Goal: Task Accomplishment & Management: Manage account settings

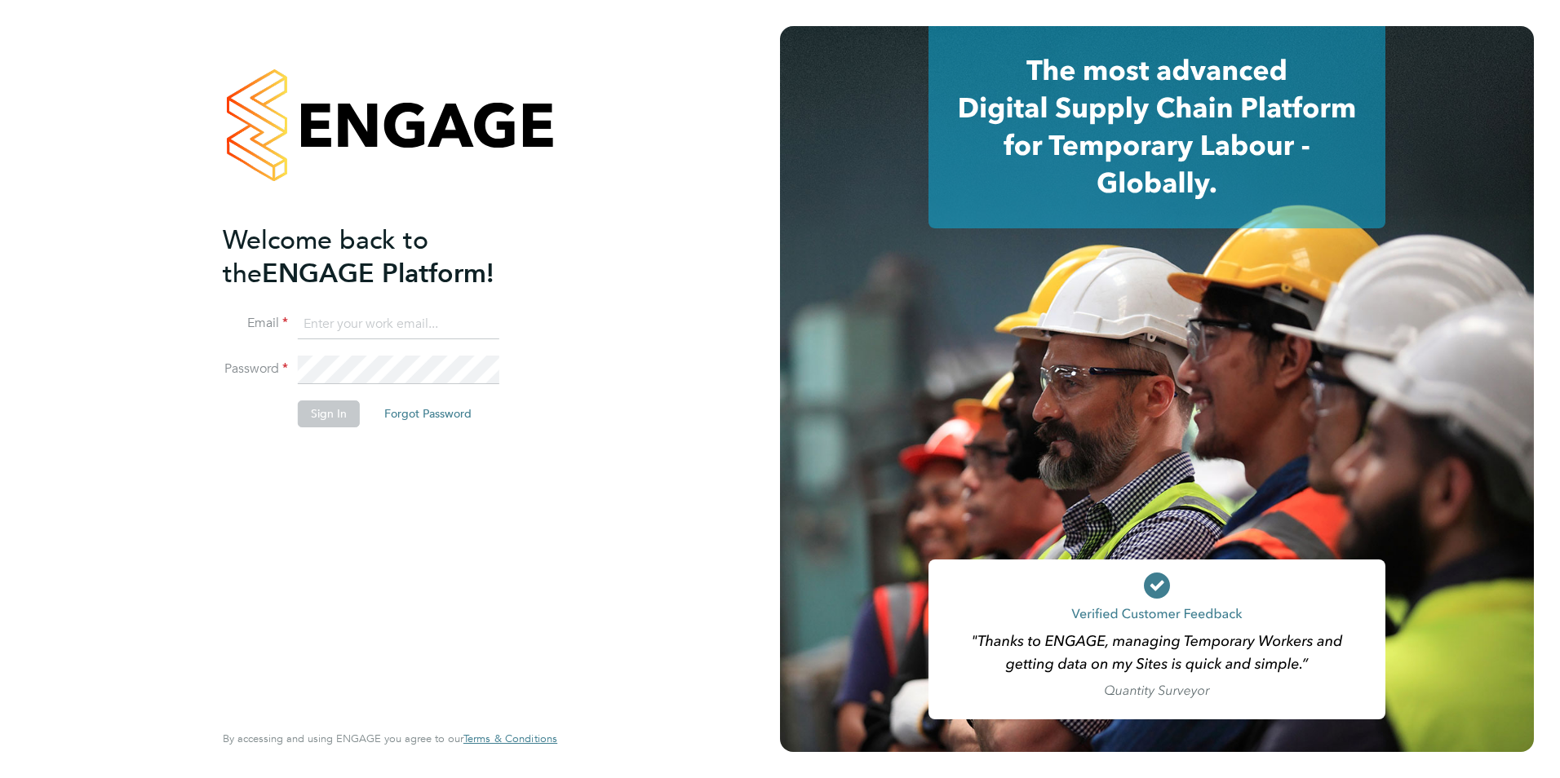
type input "[EMAIL_ADDRESS][DOMAIN_NAME]"
click at [333, 422] on button "Sign In" at bounding box center [329, 414] width 62 height 26
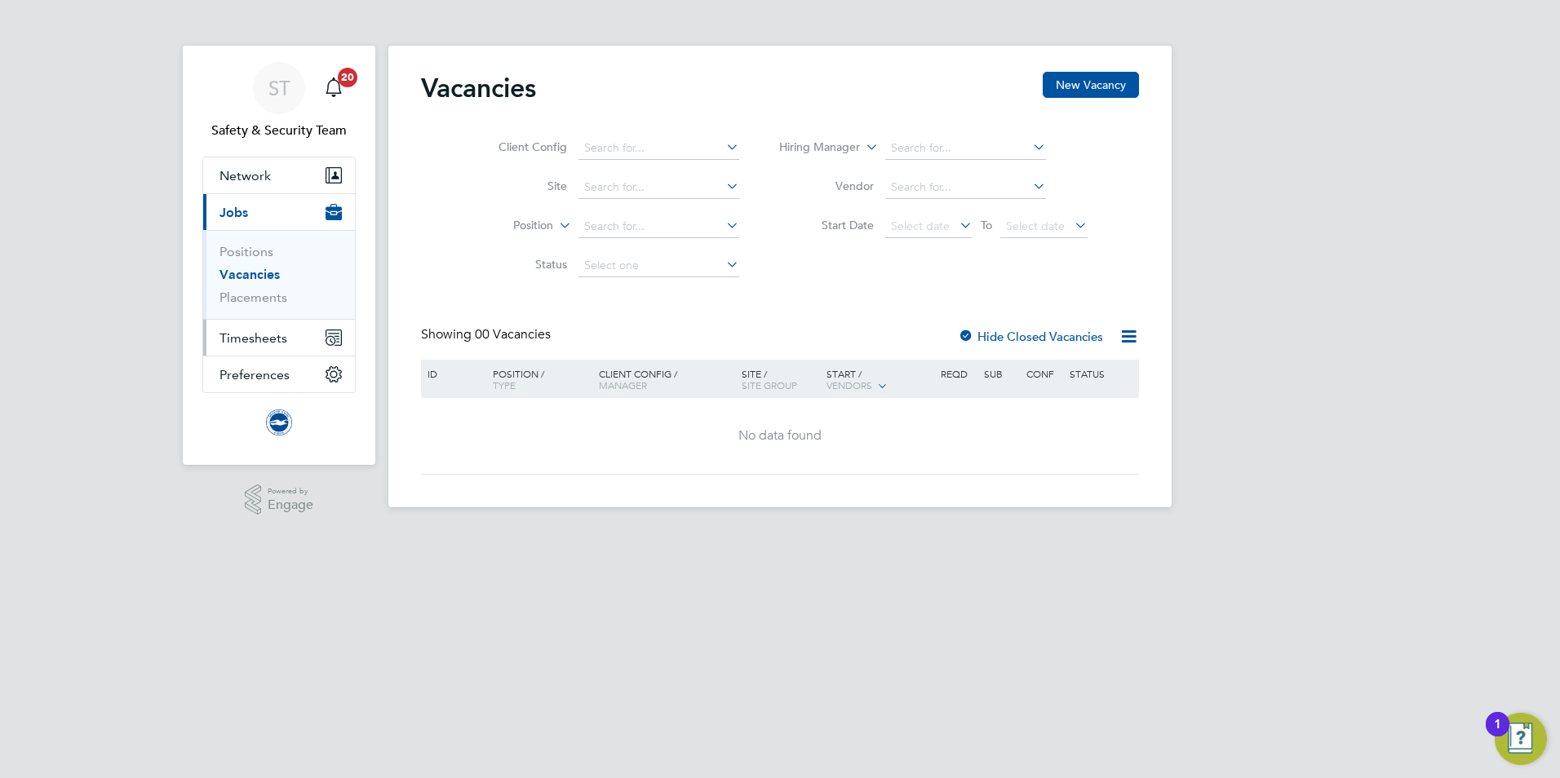
click at [268, 343] on span "Timesheets" at bounding box center [253, 338] width 68 height 16
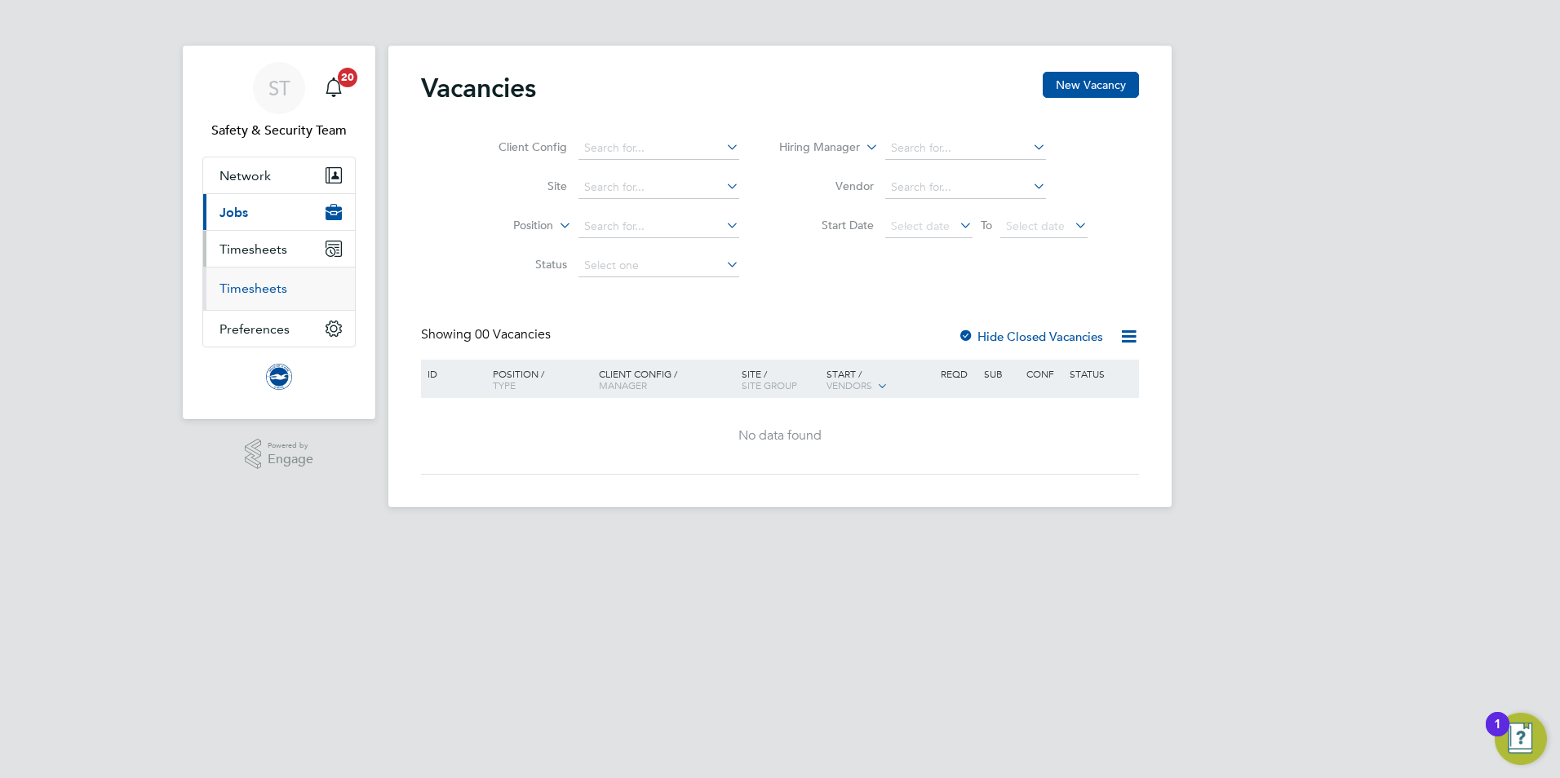
click at [257, 290] on link "Timesheets" at bounding box center [253, 289] width 68 height 16
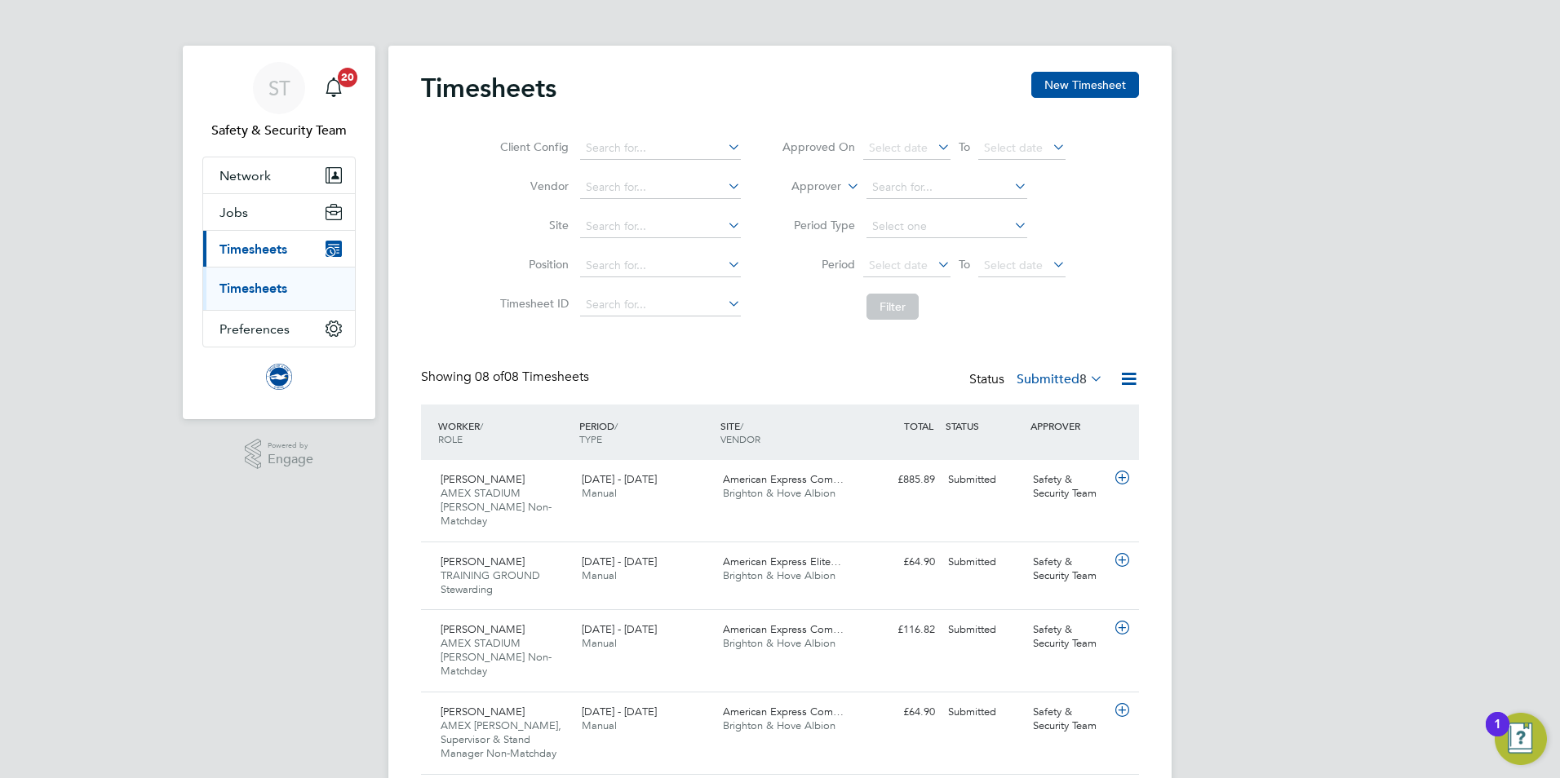
click at [1344, 437] on div "ST Safety & Security Team Notifications 20 Applications: Network Sites Workers …" at bounding box center [780, 567] width 1560 height 1134
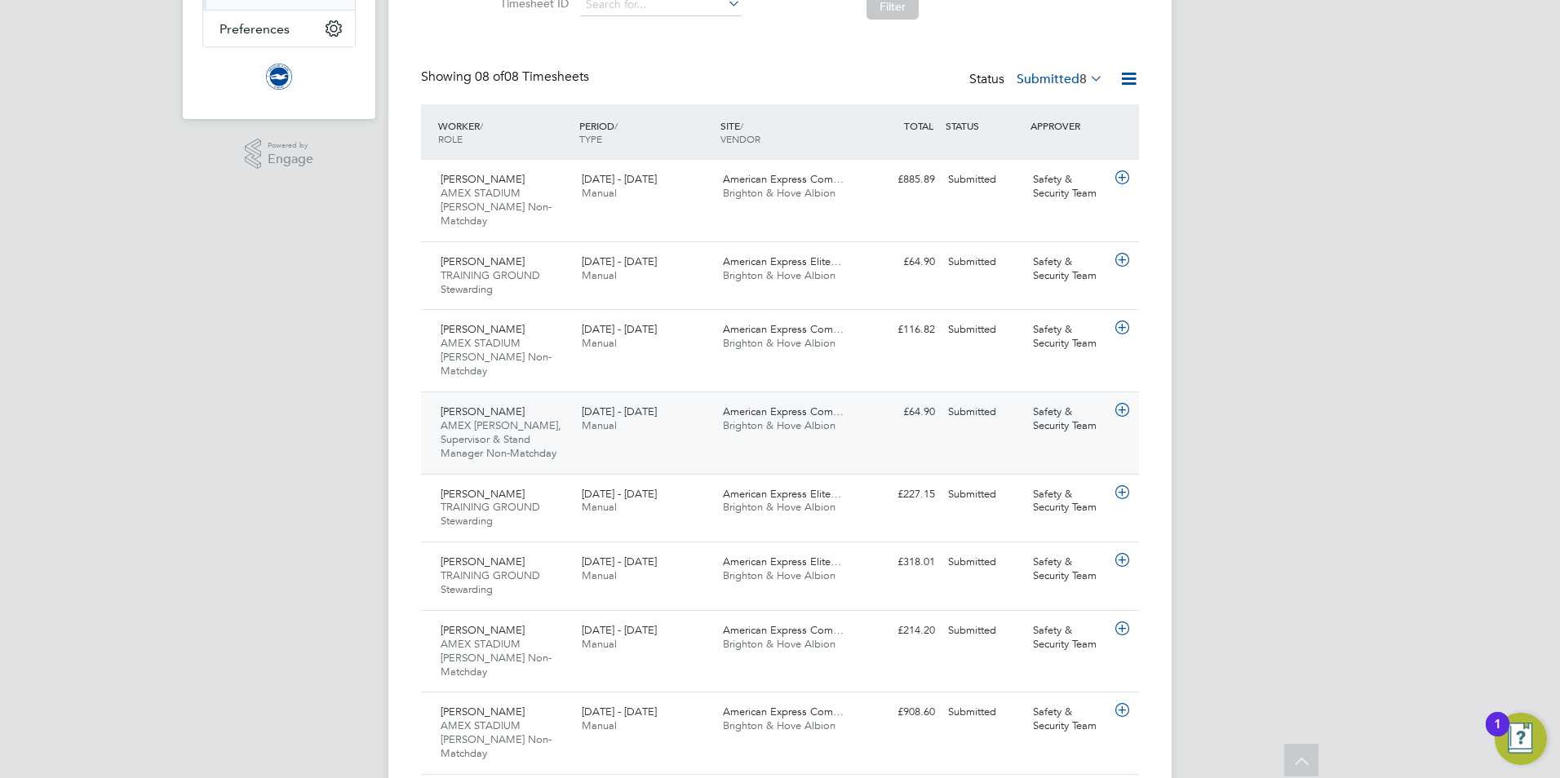
click at [499, 419] on span "AMEX Steward, SIA, Supervisor & Stand Manager Non-Matchday" at bounding box center [501, 440] width 121 height 42
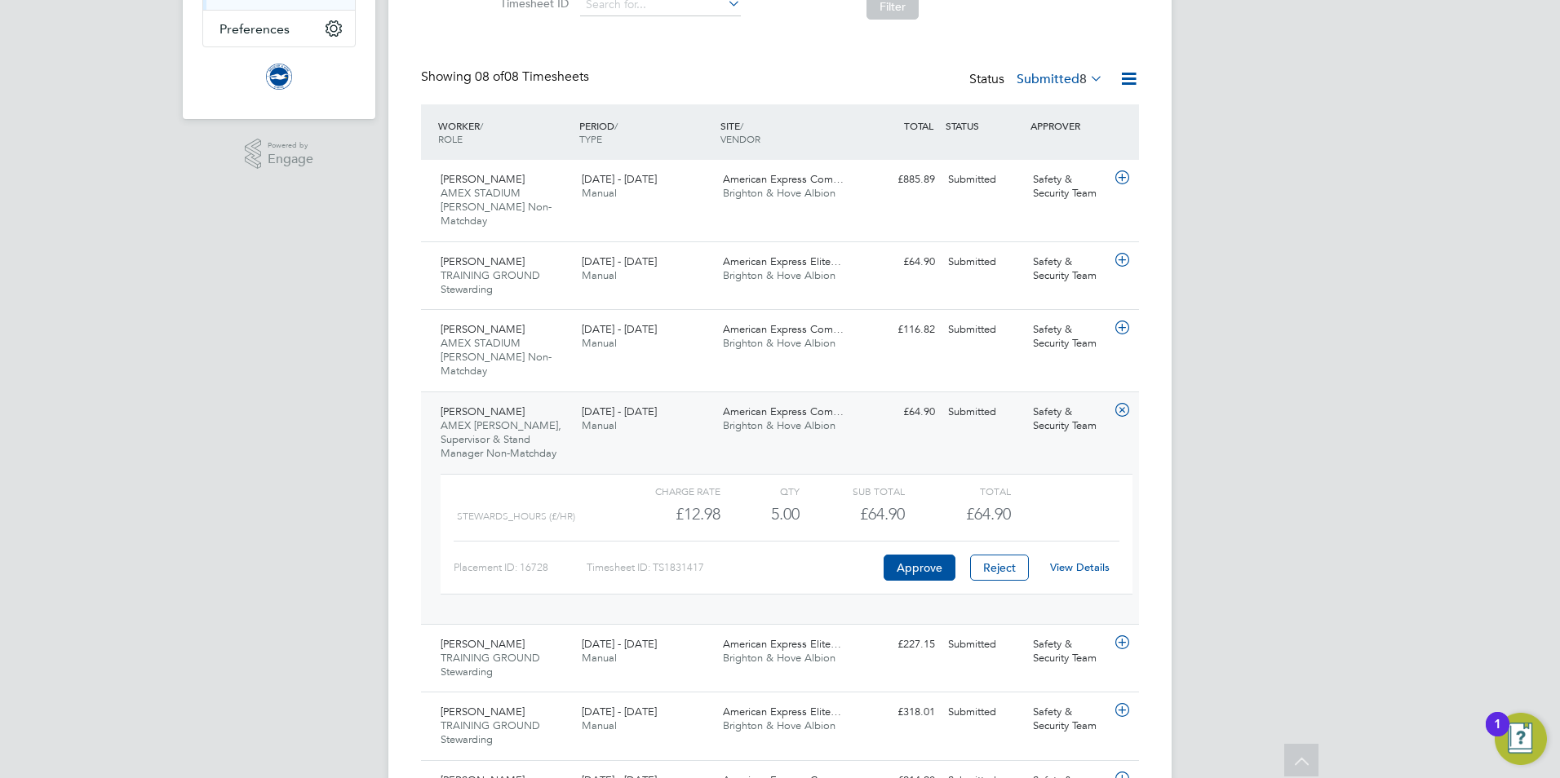
click at [1077, 561] on link "View Details" at bounding box center [1080, 568] width 60 height 14
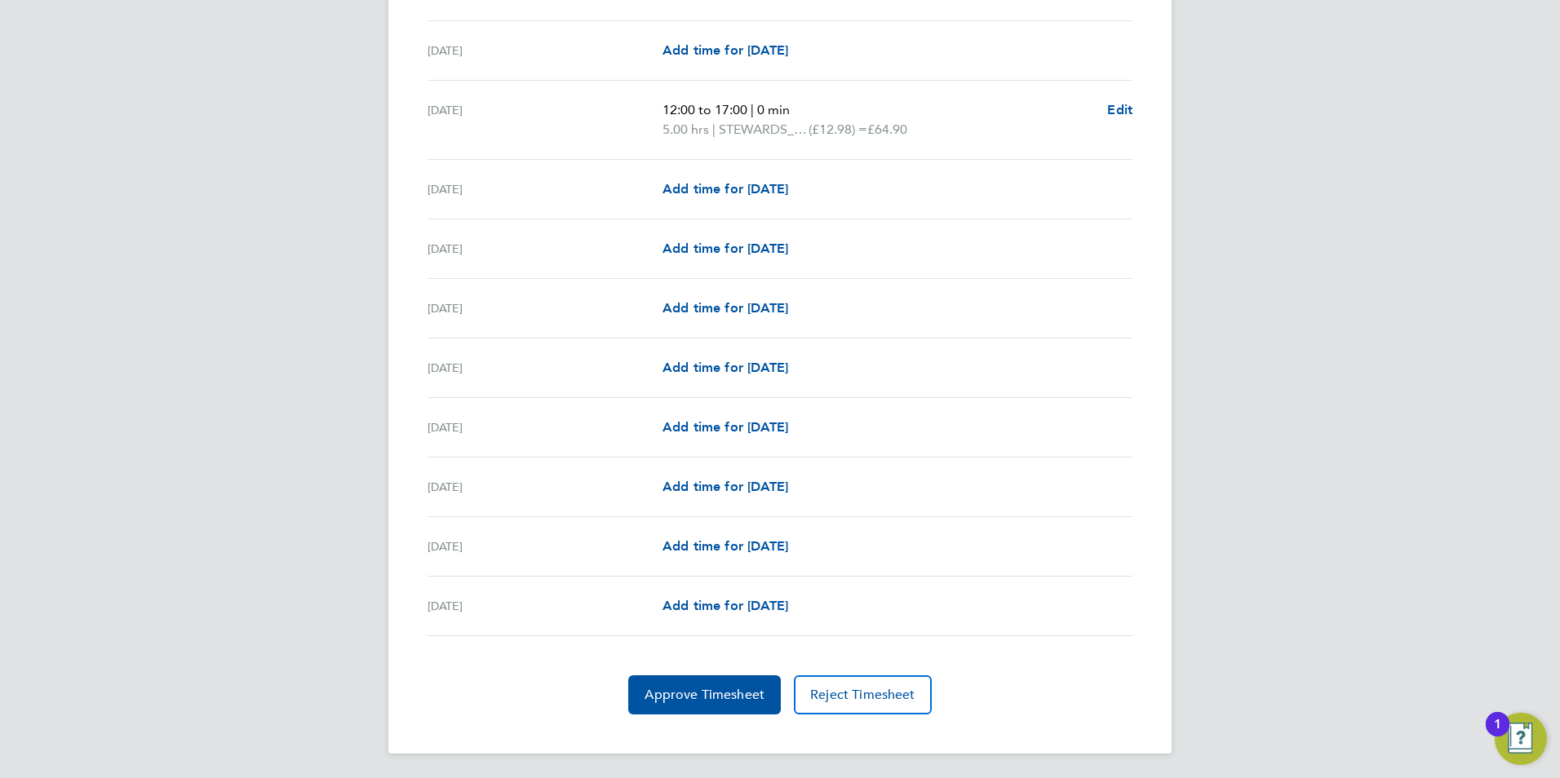
scroll to position [1705, 0]
click at [672, 698] on span "Approve Timesheet" at bounding box center [705, 693] width 120 height 16
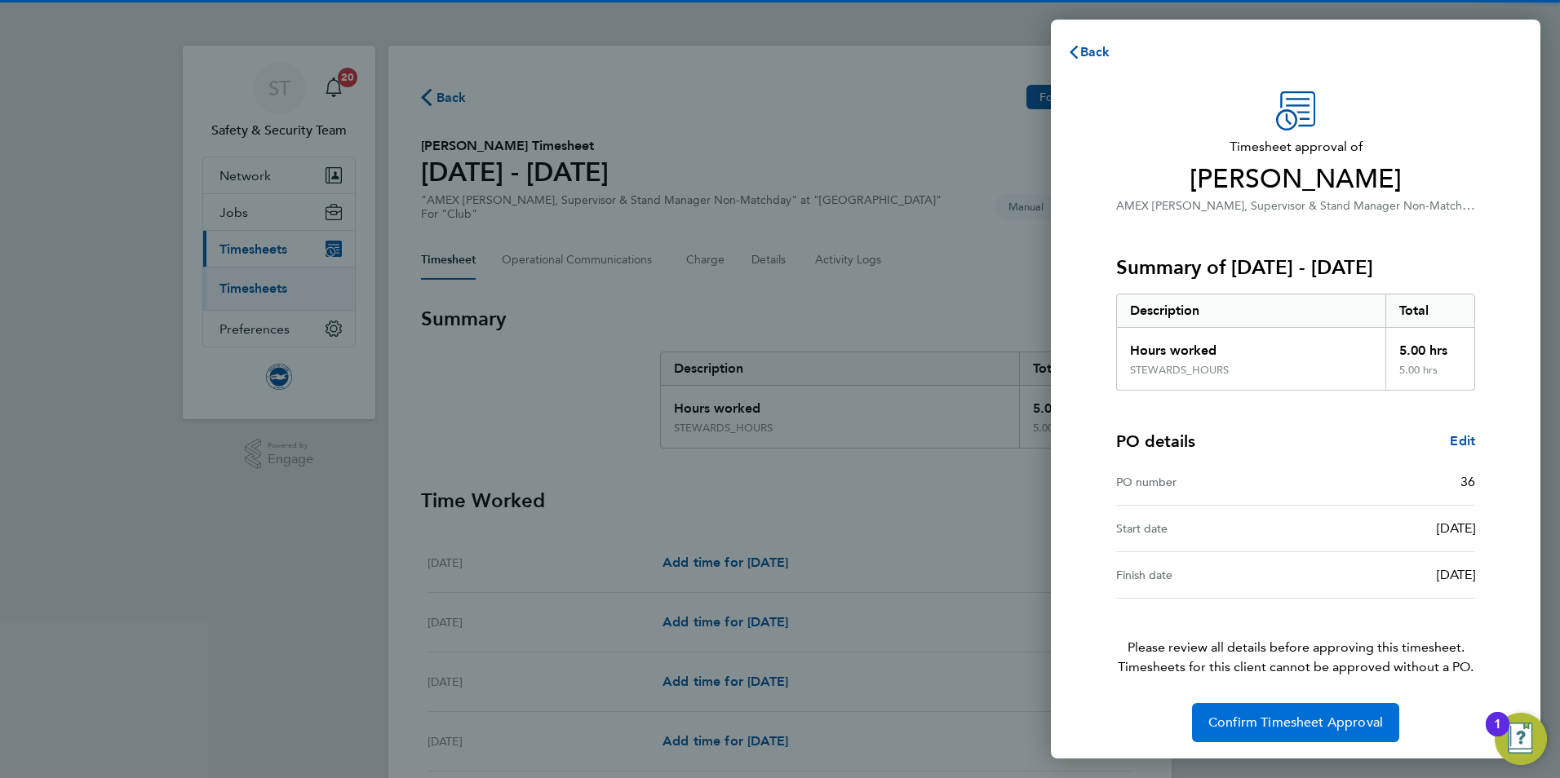
click at [1245, 720] on span "Confirm Timesheet Approval" at bounding box center [1295, 723] width 175 height 16
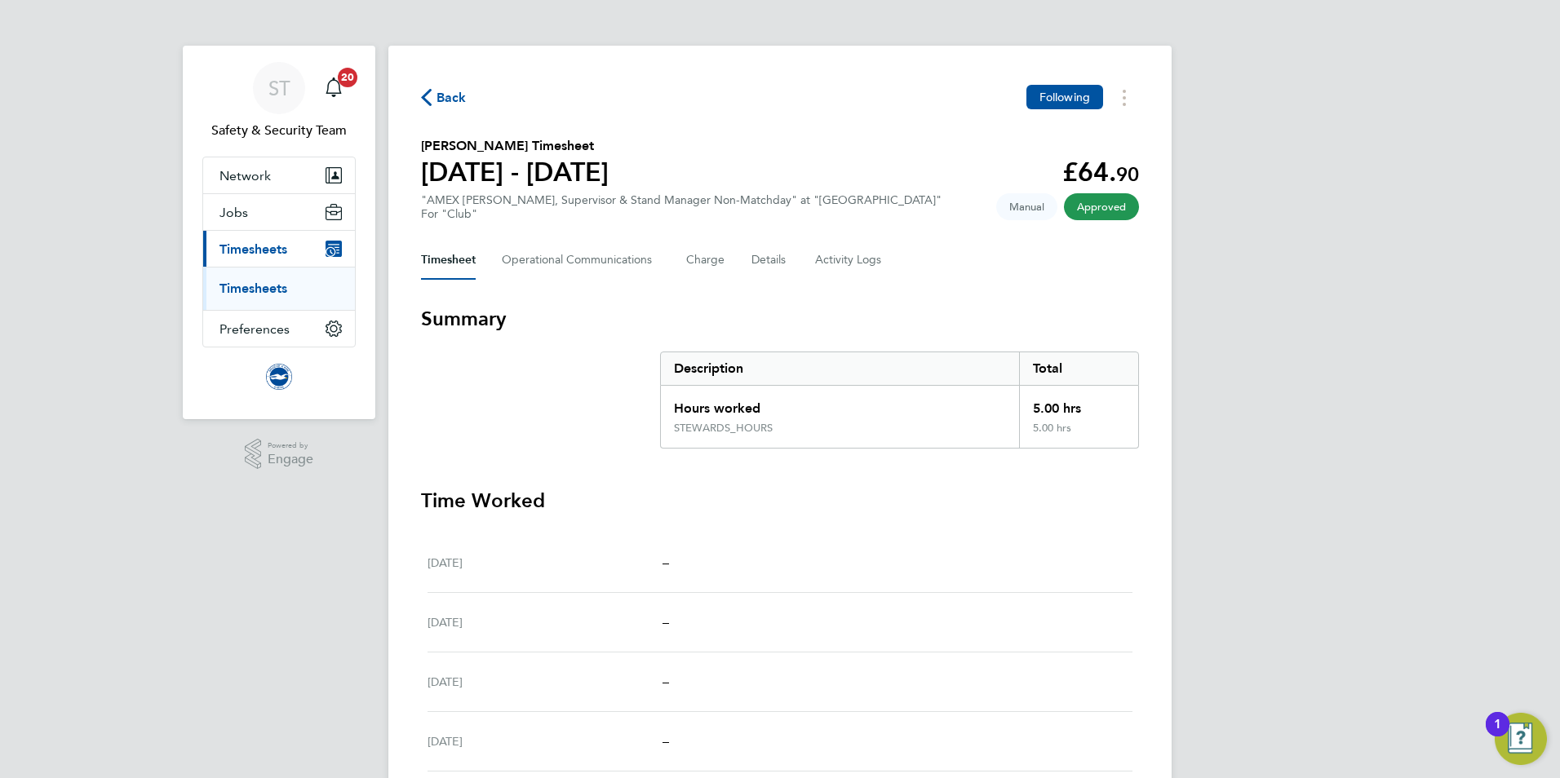
click at [437, 98] on span "Back" at bounding box center [452, 98] width 30 height 20
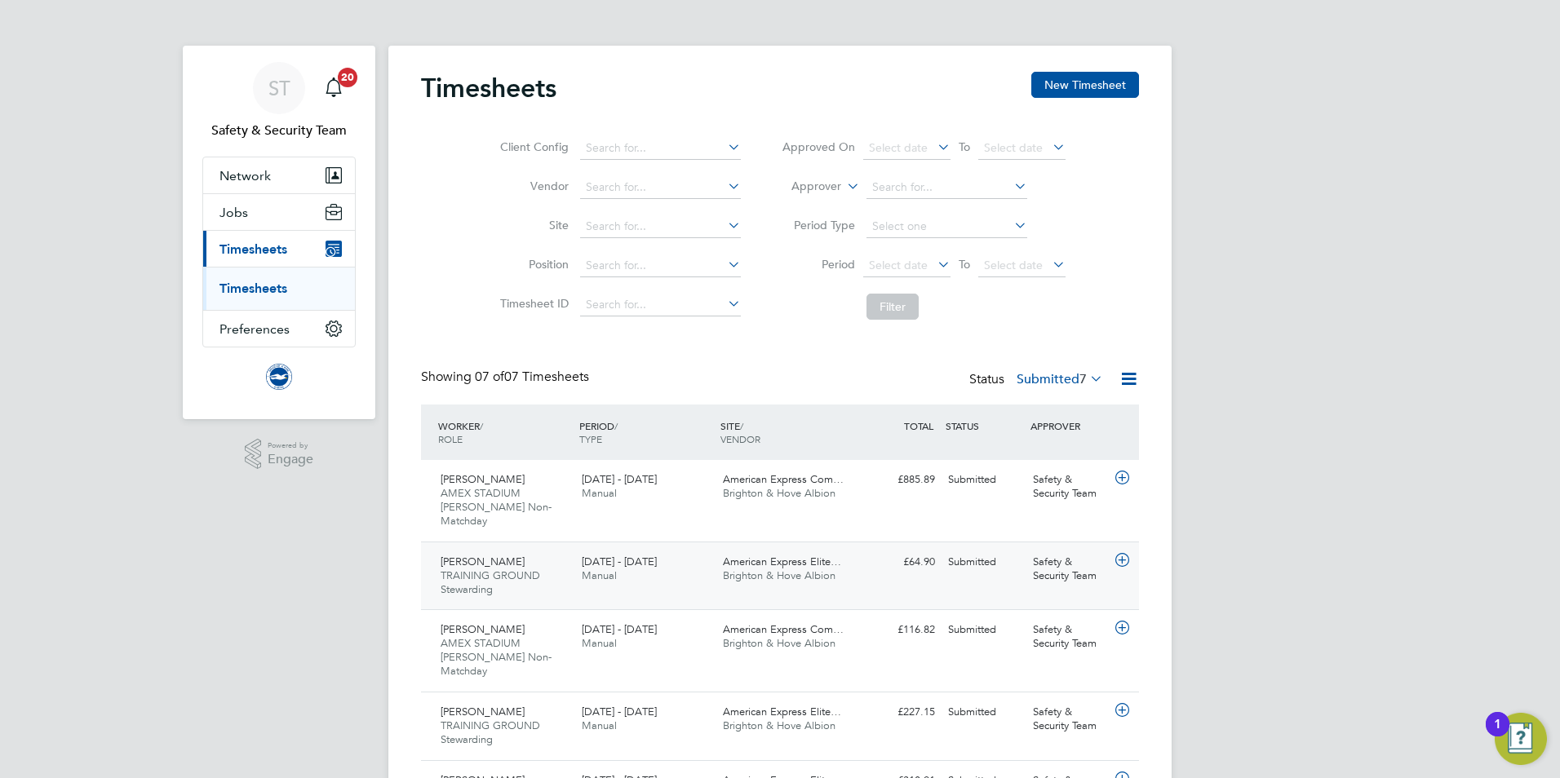
click at [504, 569] on span "TRAINING GROUND Stewarding" at bounding box center [491, 583] width 100 height 28
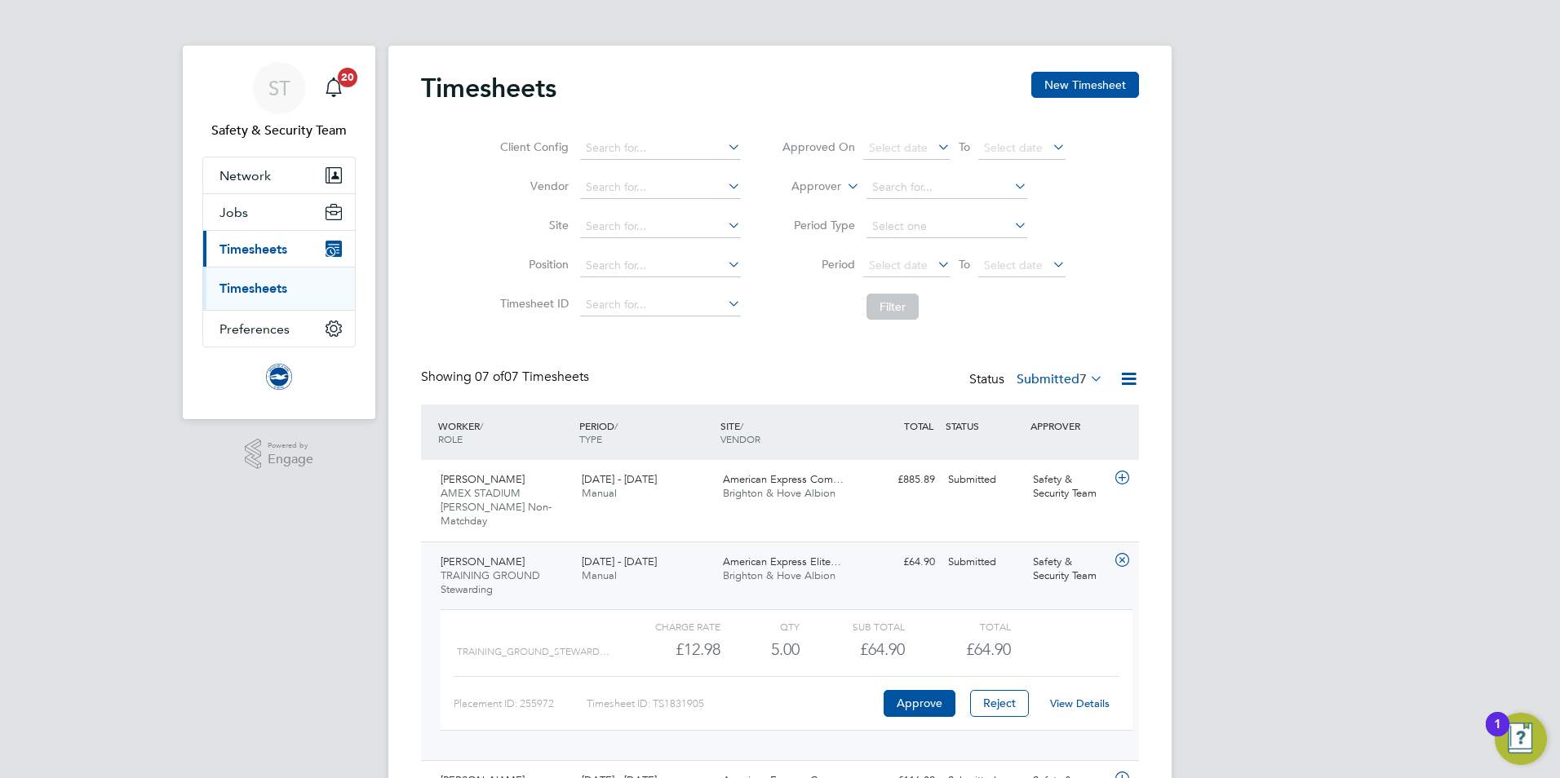
click at [1084, 697] on link "View Details" at bounding box center [1080, 704] width 60 height 14
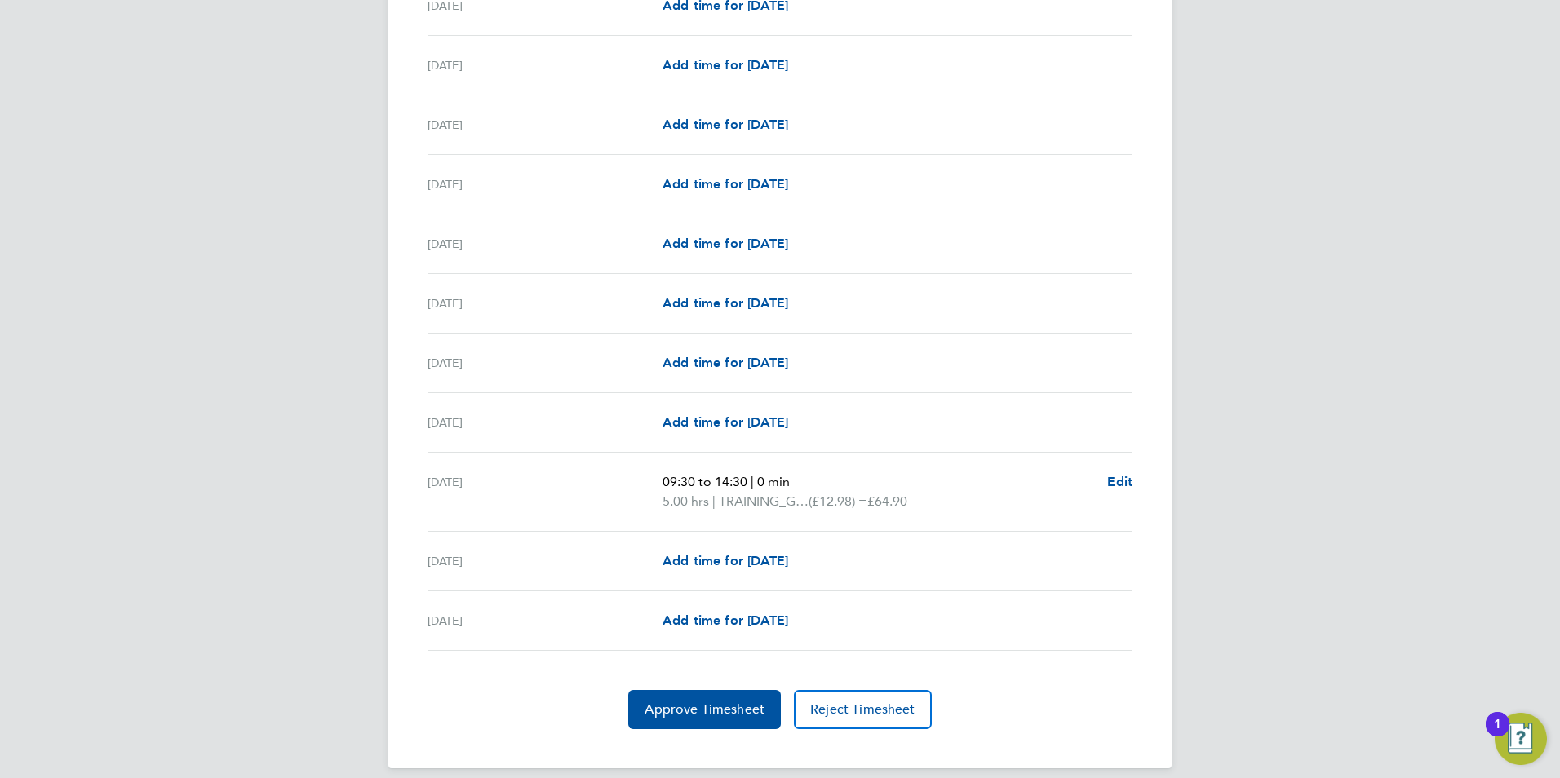
scroll to position [1705, 0]
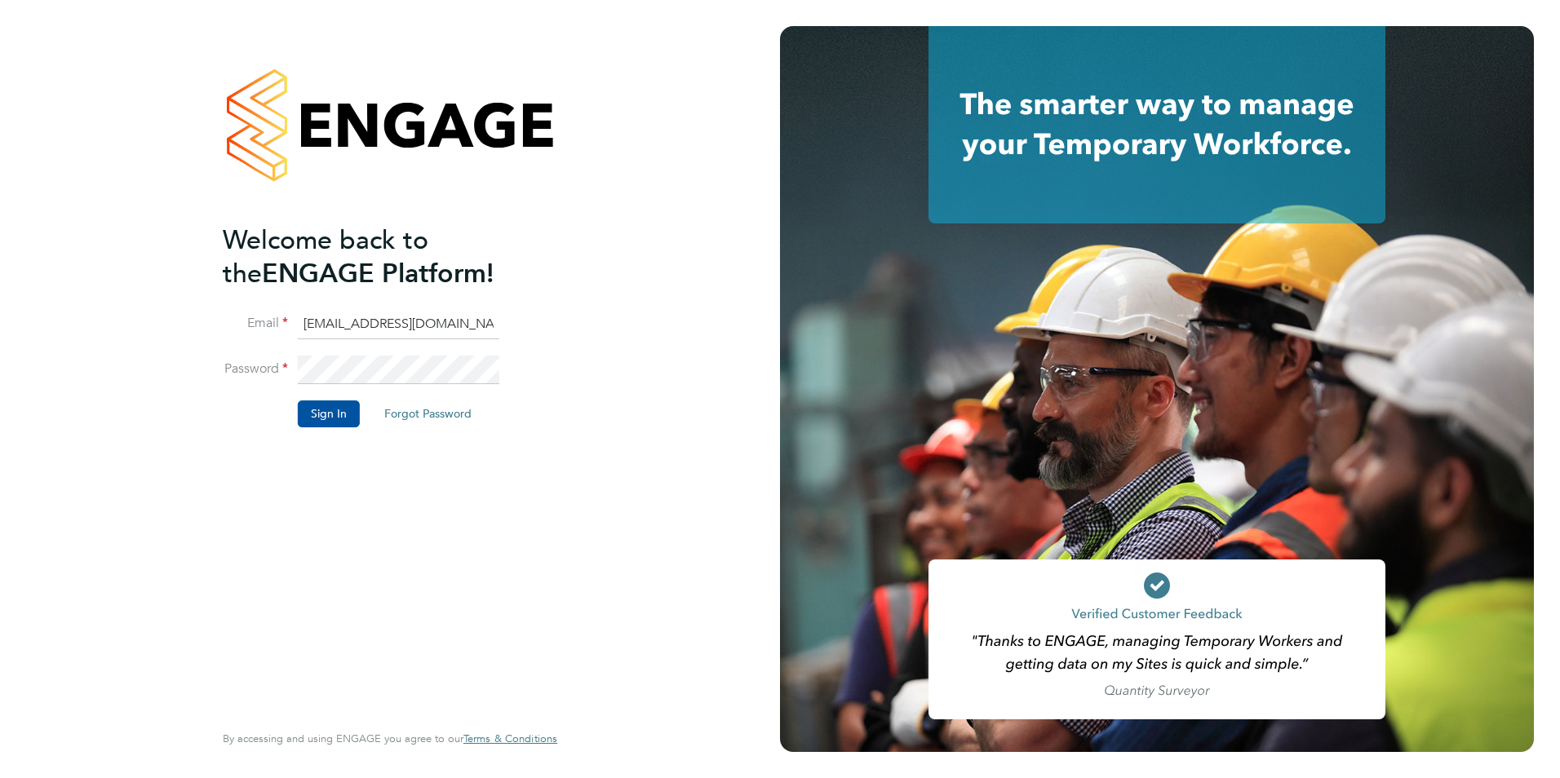
scroll to position [0, 64]
drag, startPoint x: 302, startPoint y: 325, endPoint x: 530, endPoint y: 346, distance: 229.4
click at [530, 346] on li "Email safetysecurity@brightonandhovealbion.com" at bounding box center [382, 333] width 318 height 46
type input "laurence.murphy@bhafc.co.uk"
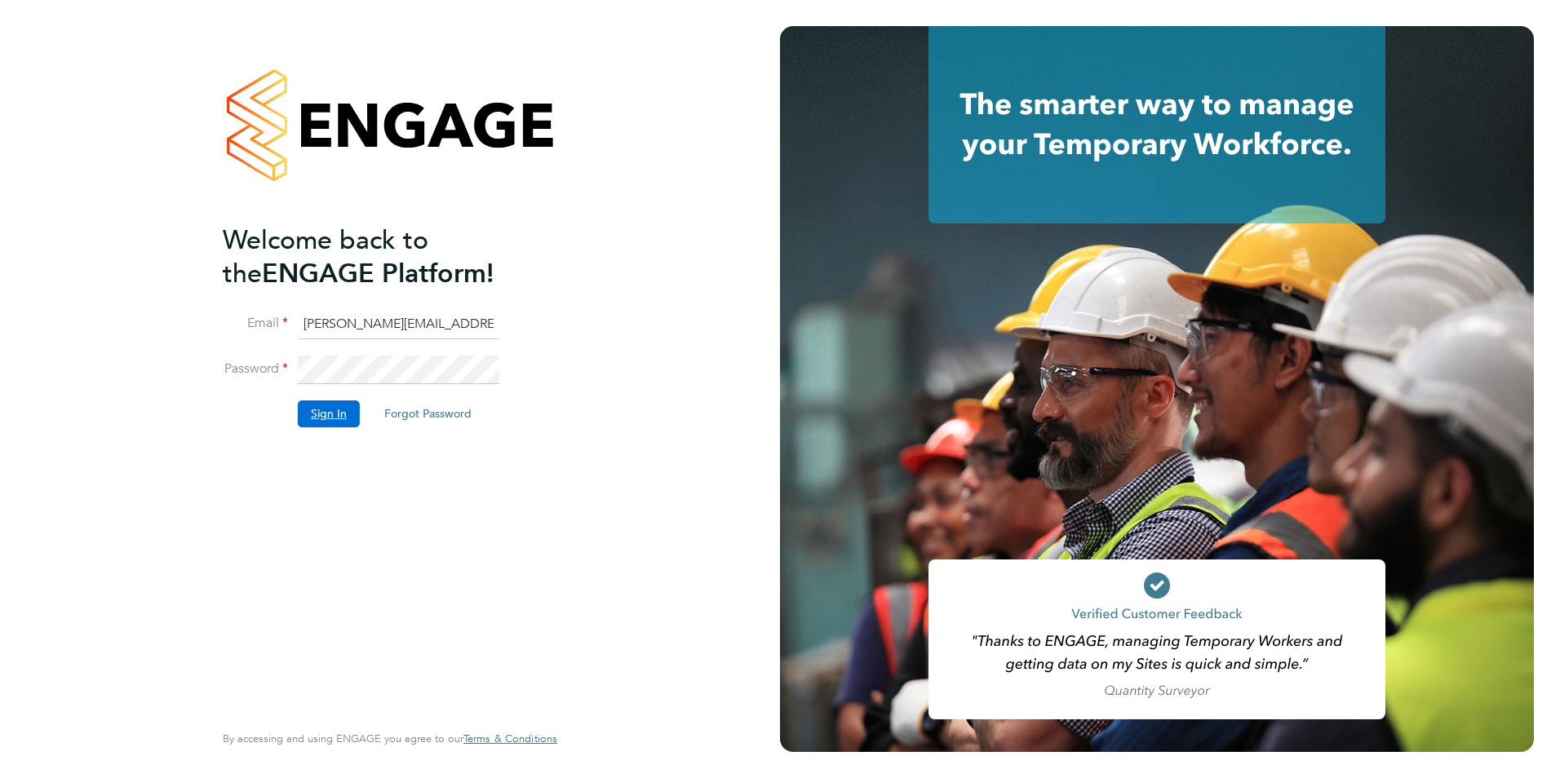
click at [331, 412] on button "Sign In" at bounding box center [329, 414] width 62 height 26
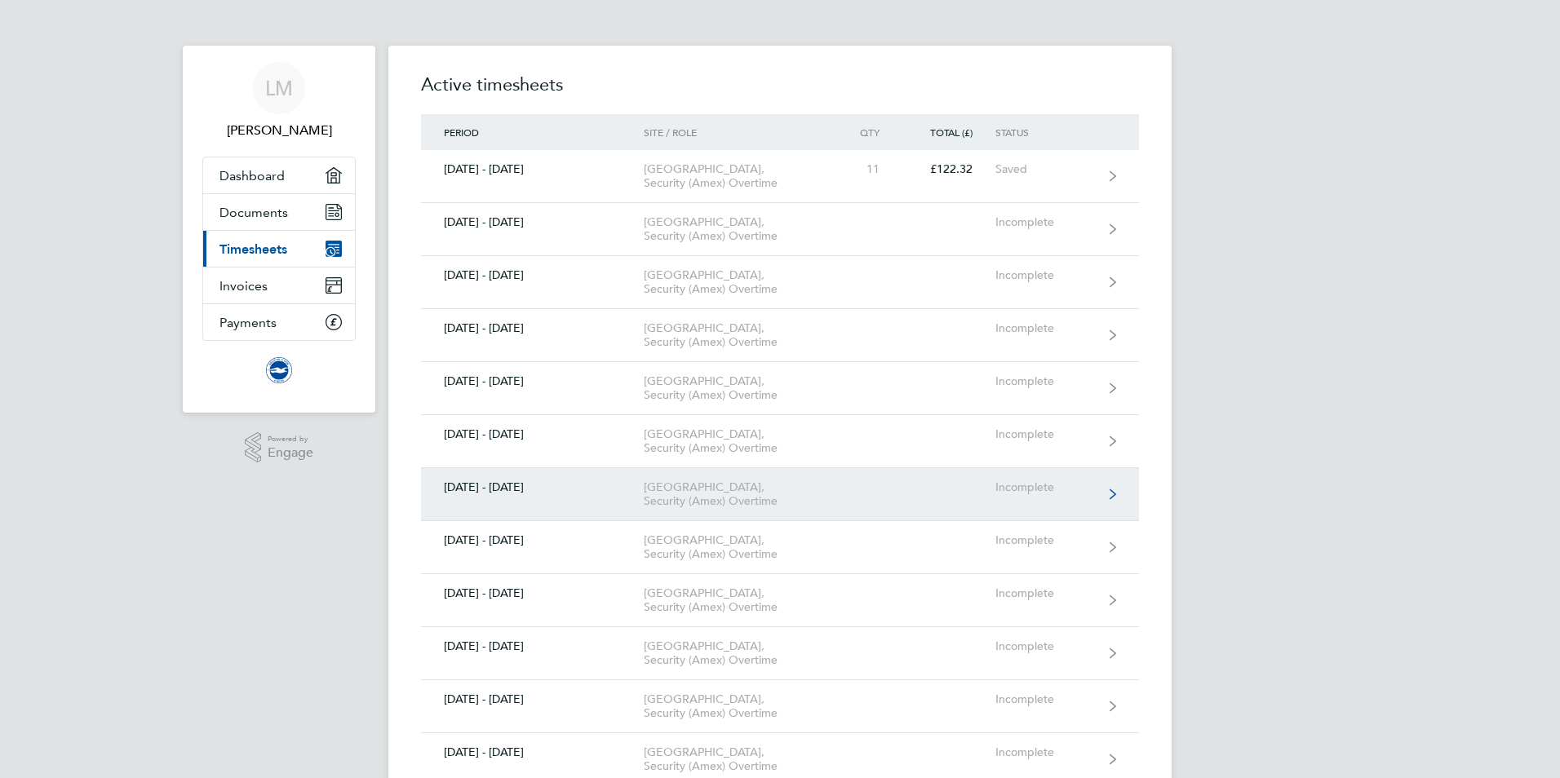
click at [536, 521] on link "[DATE] - [DATE] American Express Community Stadium, Security (Amex) Overtime In…" at bounding box center [780, 494] width 718 height 53
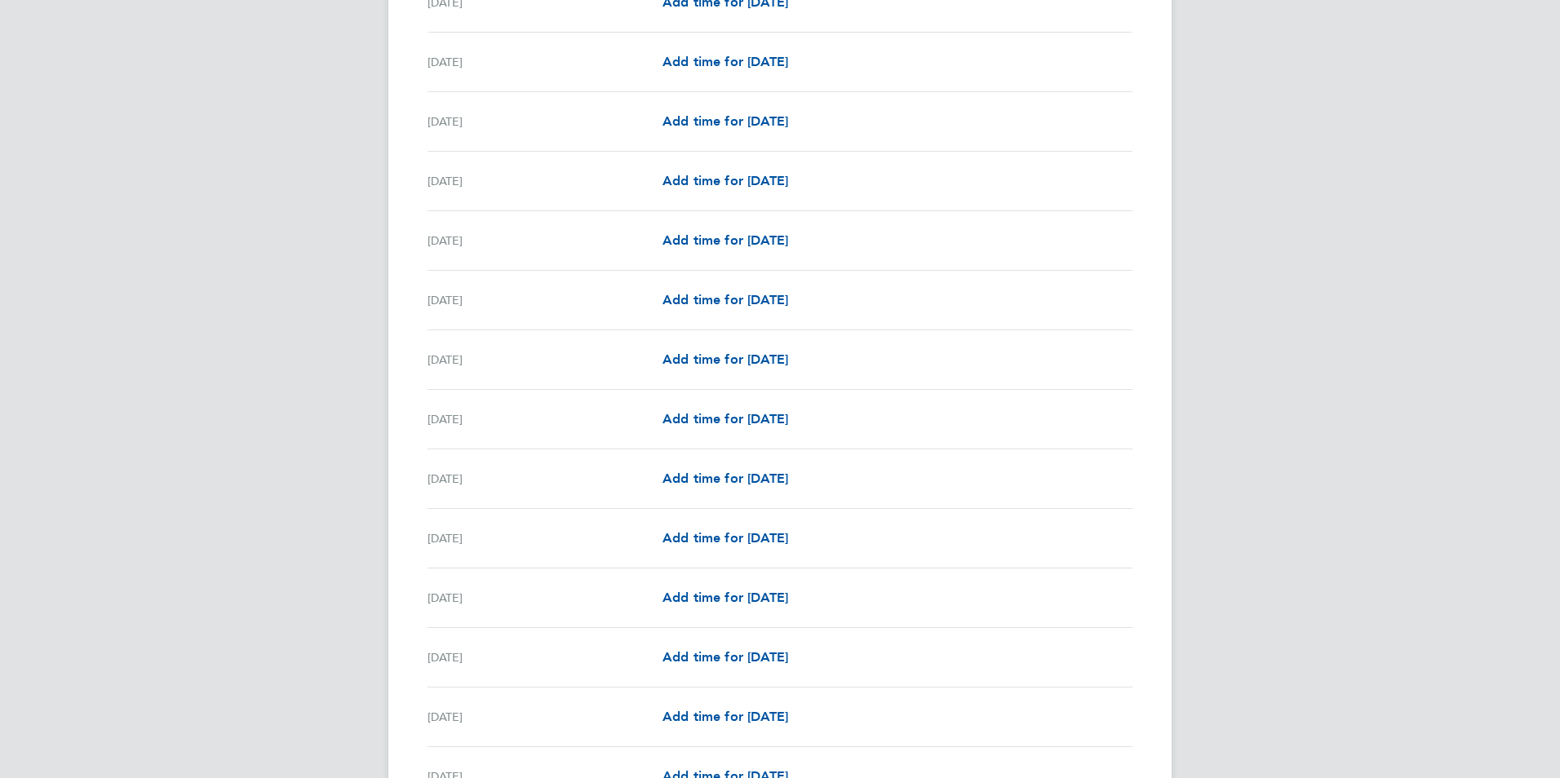
scroll to position [459, 0]
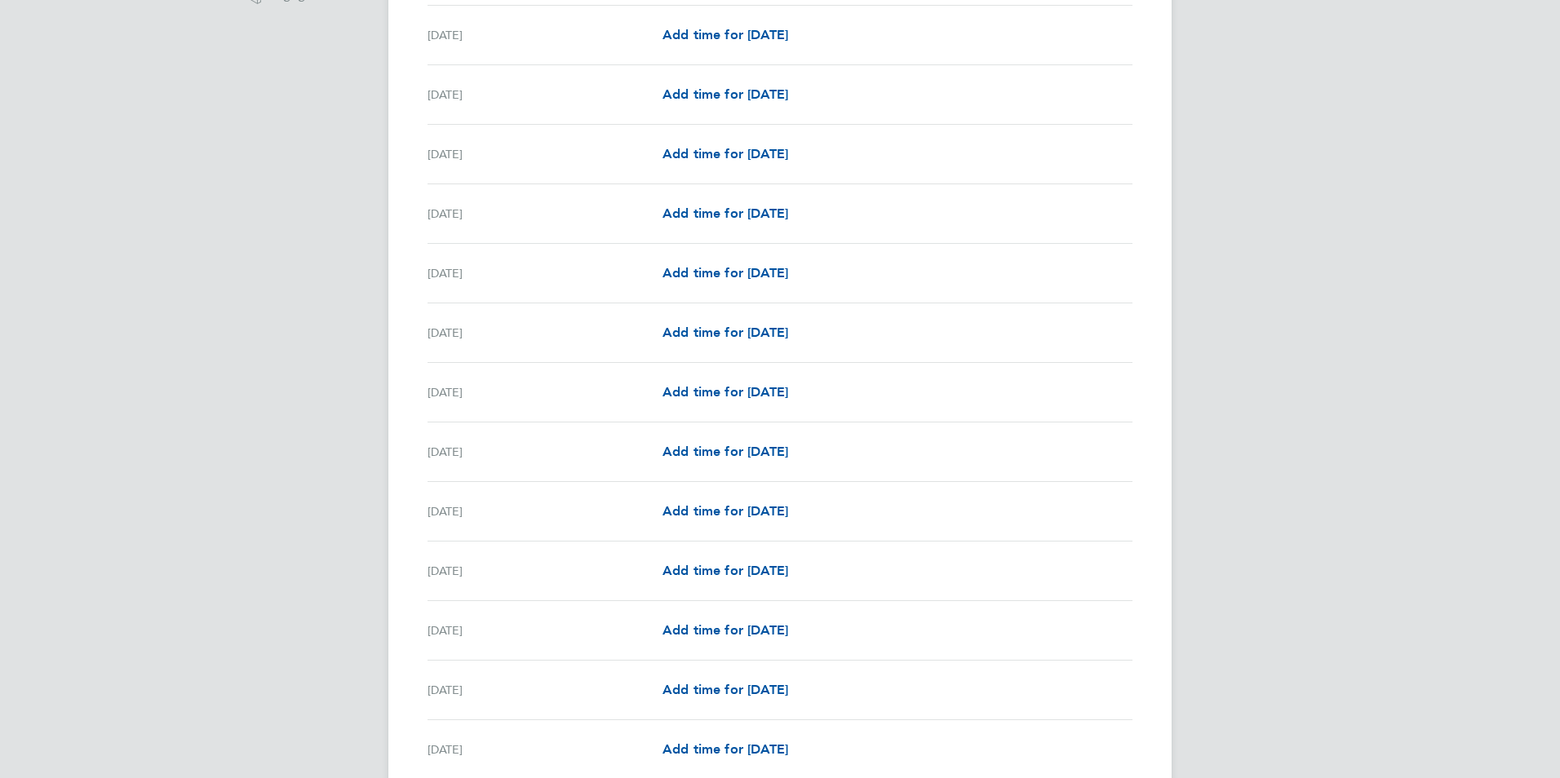
click at [518, 579] on div "[DATE]" at bounding box center [545, 571] width 235 height 20
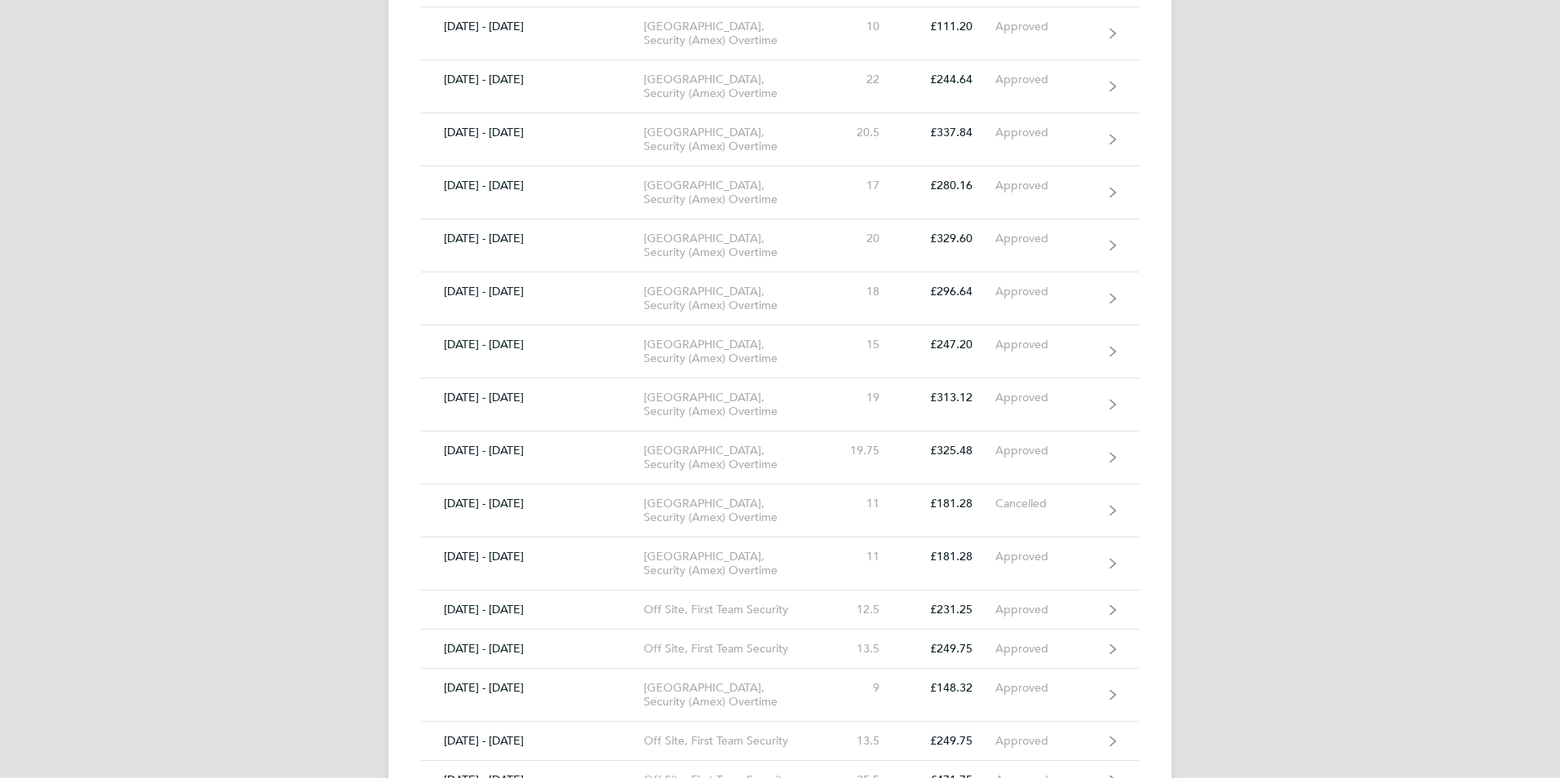
scroll to position [5940, 0]
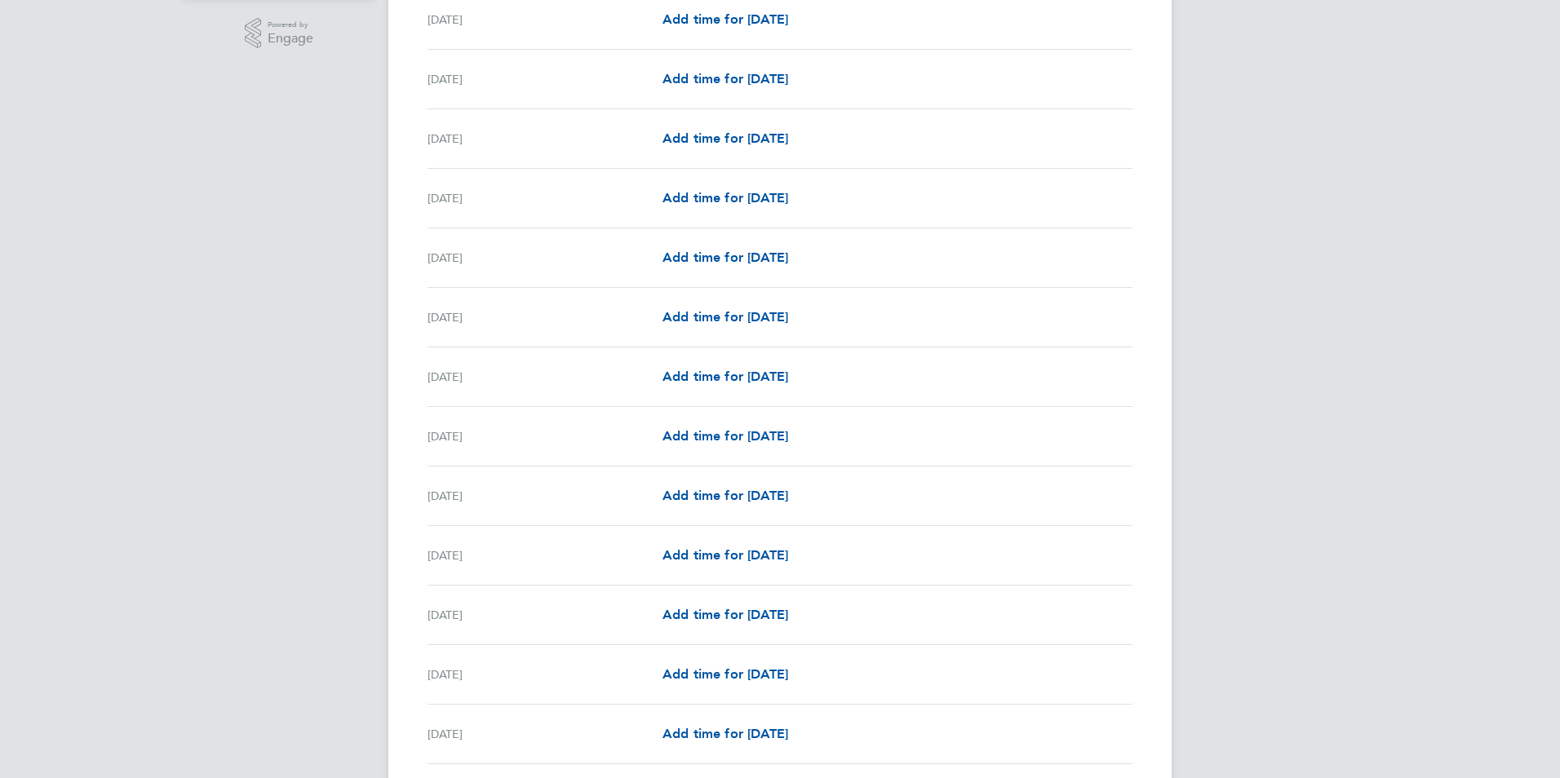
scroll to position [457, 0]
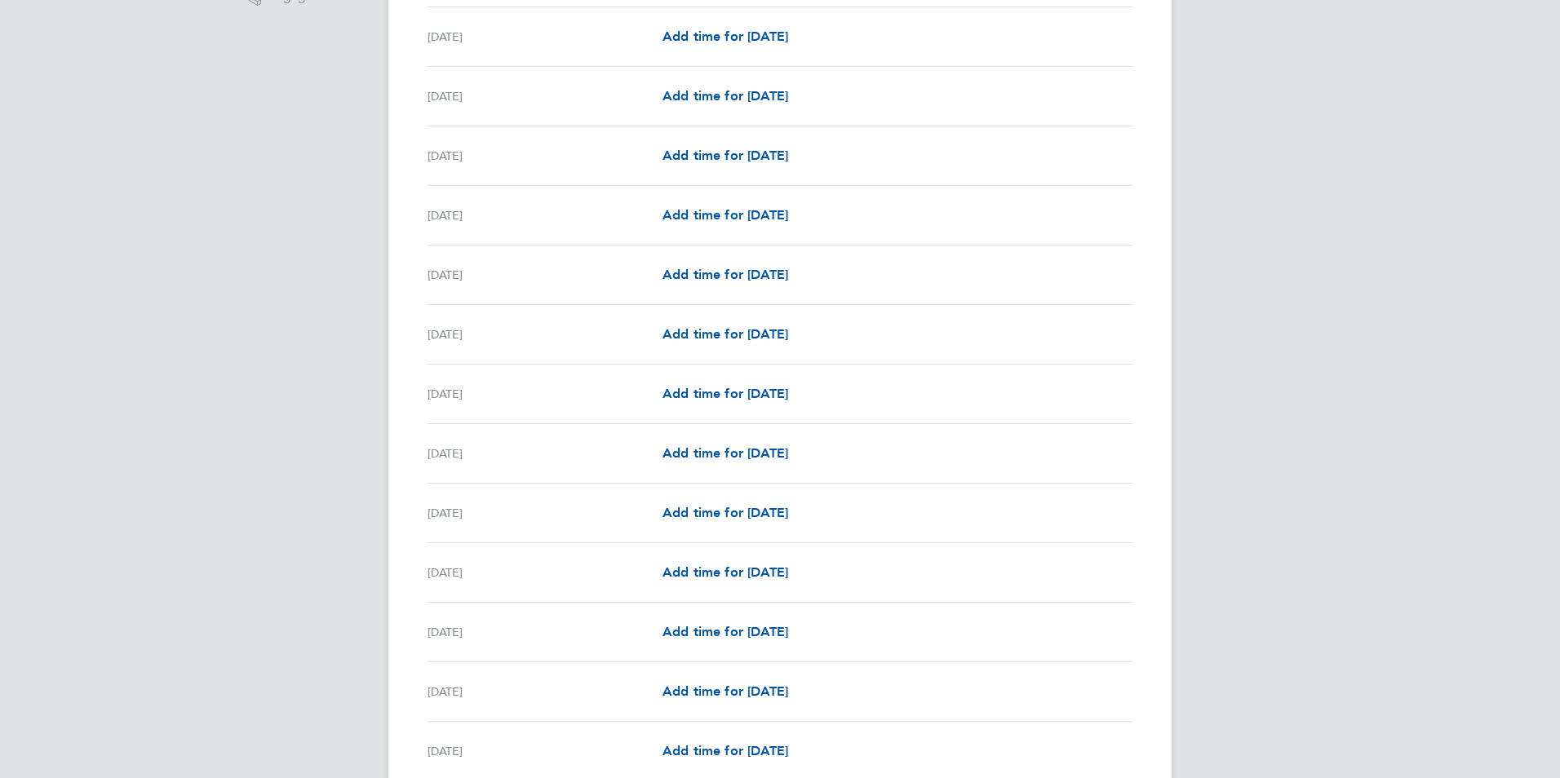
click at [881, 432] on div "[DATE] Add time for [DATE] Add time for [DATE]" at bounding box center [780, 454] width 705 height 60
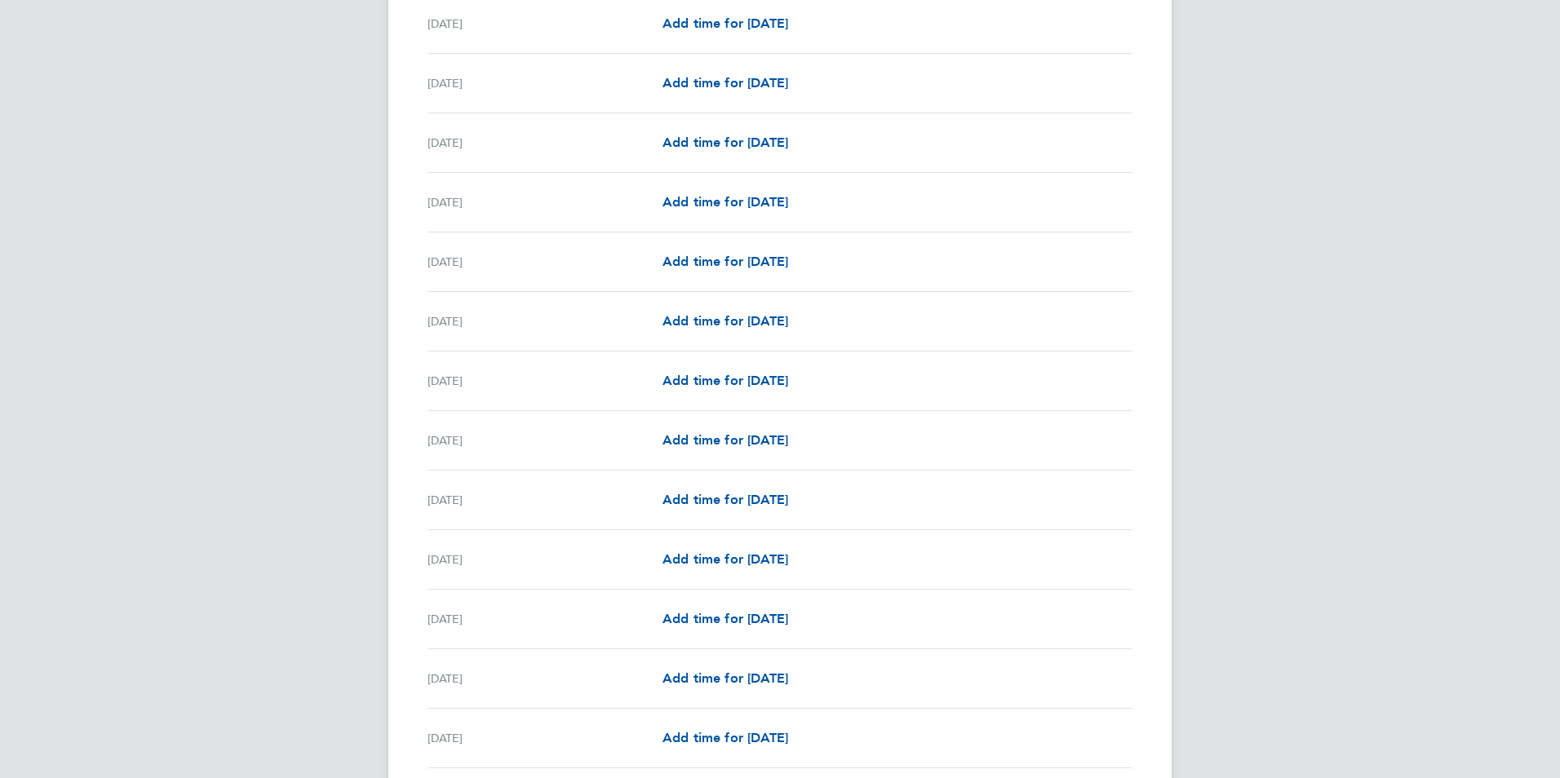
scroll to position [979, 0]
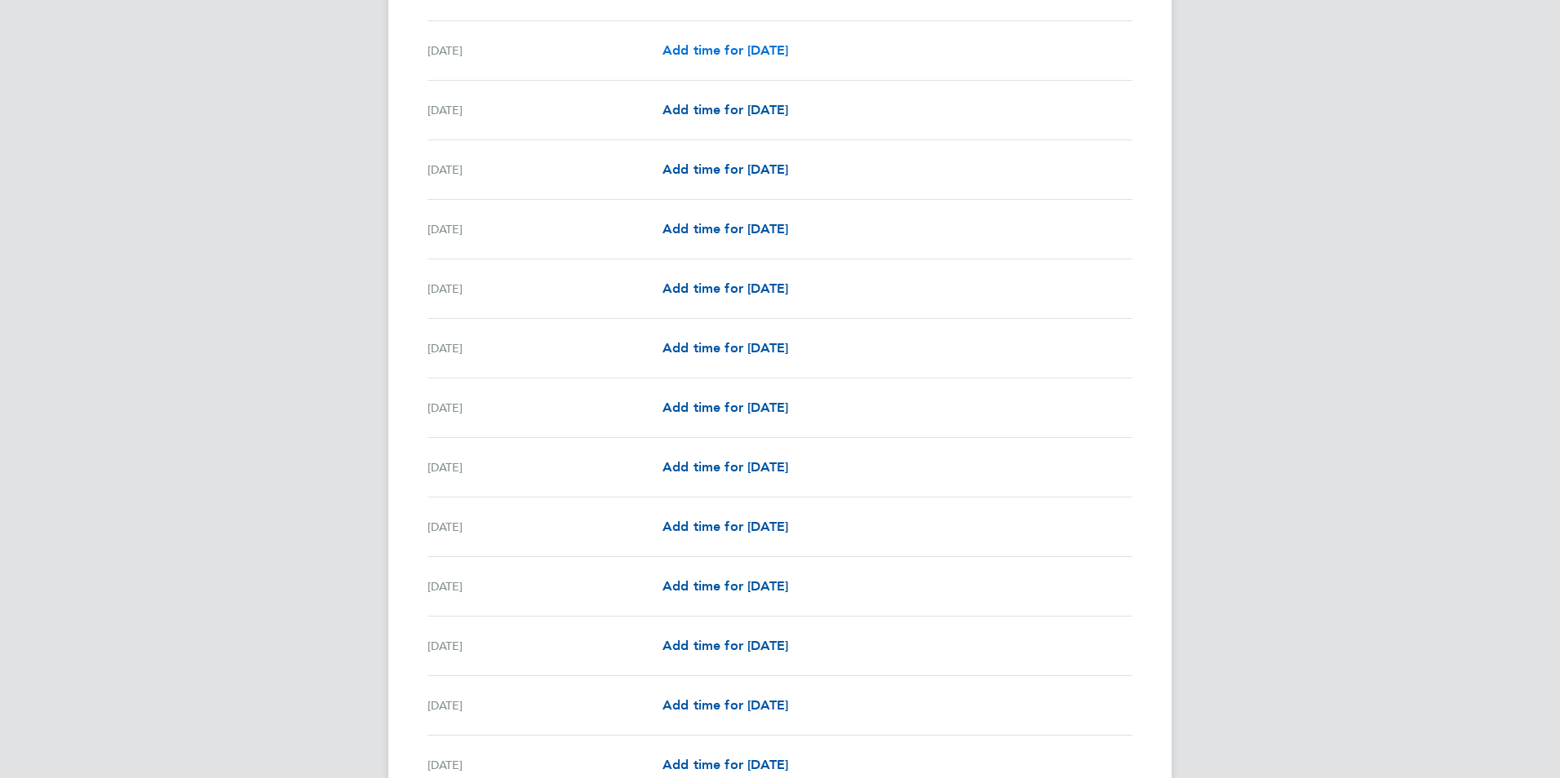
click at [701, 54] on span "Add time for [DATE]" at bounding box center [726, 50] width 126 height 16
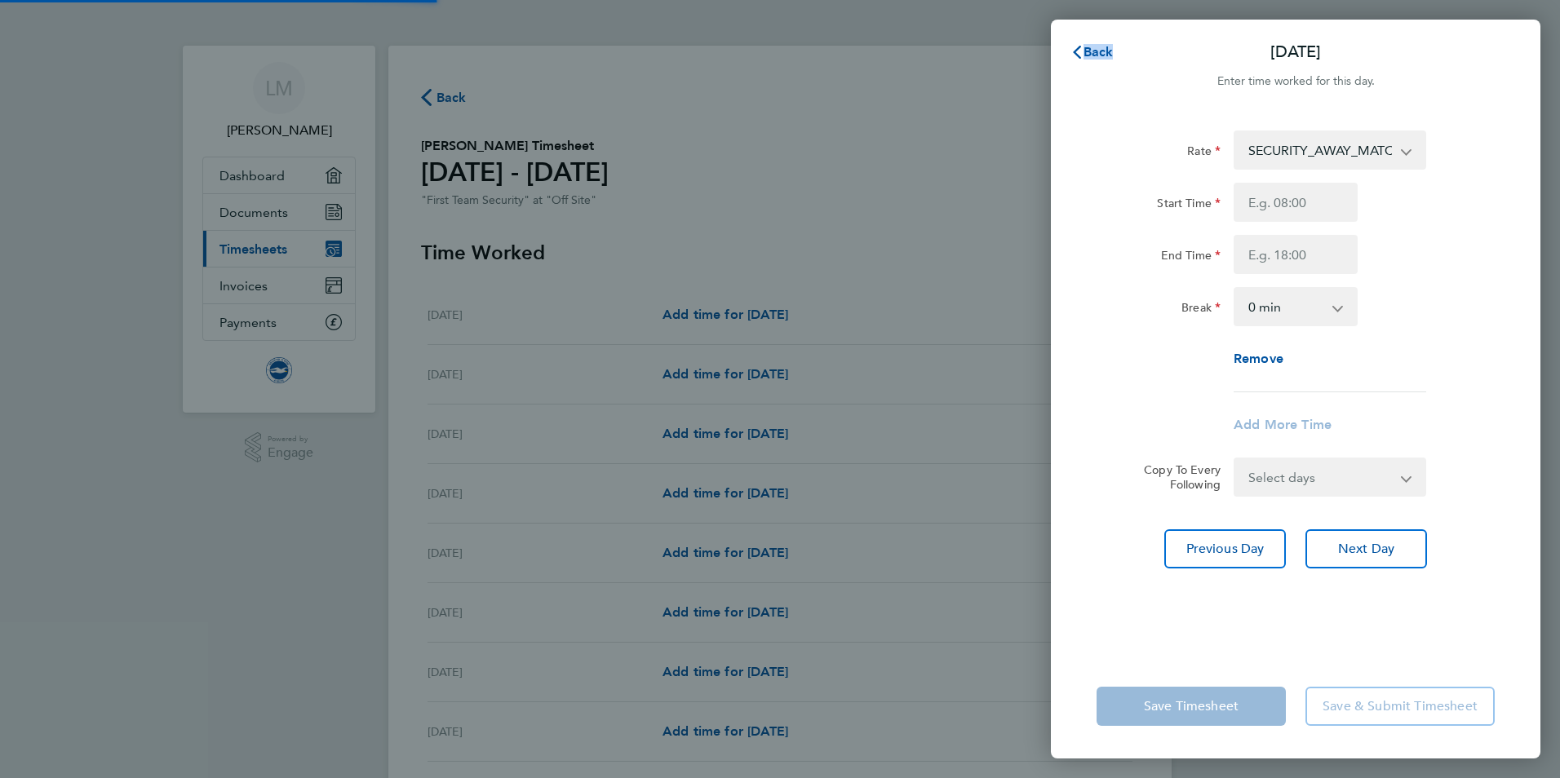
click at [701, 54] on div "Back [DATE] Enter time worked for this day. Rate SECURITY_AWAY_MATCHES - 24.02 …" at bounding box center [780, 389] width 1560 height 778
click at [1254, 205] on input "Start Time" at bounding box center [1296, 202] width 124 height 39
click at [1293, 198] on input "Start Time" at bounding box center [1296, 202] width 124 height 39
type input "08:30"
click at [1295, 255] on input "End Time" at bounding box center [1296, 254] width 124 height 39
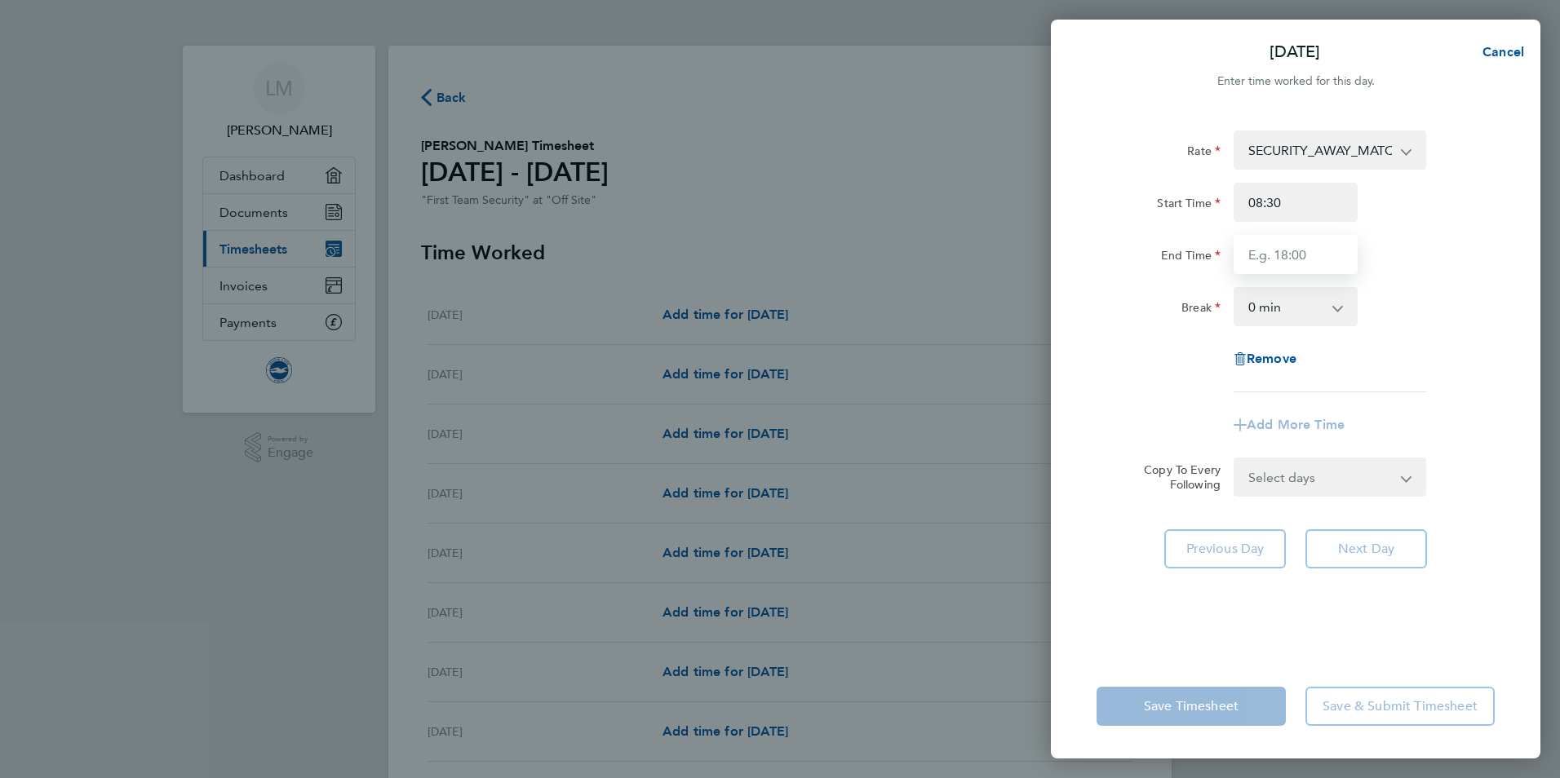
type input "20:00"
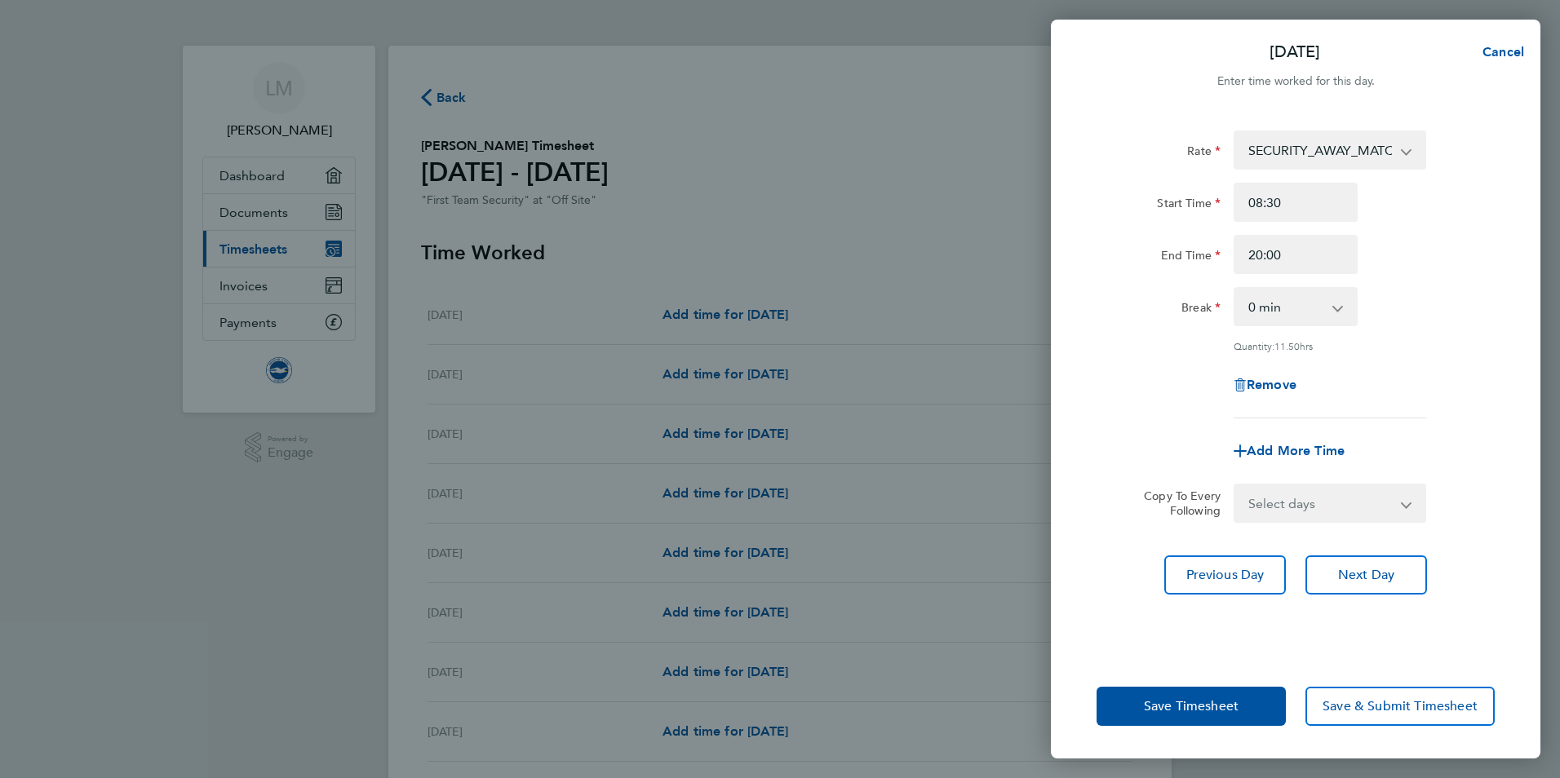
drag, startPoint x: 1384, startPoint y: 428, endPoint x: 1409, endPoint y: 427, distance: 25.3
click at [1385, 428] on app-timesheet-line-form-group "Rate SECURITY_AWAY_MATCHES - 24.02 ON_CALL - 50.00 Start Time 08:30 End Time 20…" at bounding box center [1296, 301] width 398 height 340
click at [1391, 703] on span "Save & Submit Timesheet" at bounding box center [1400, 706] width 155 height 16
